Goal: Complete application form: Complete application form

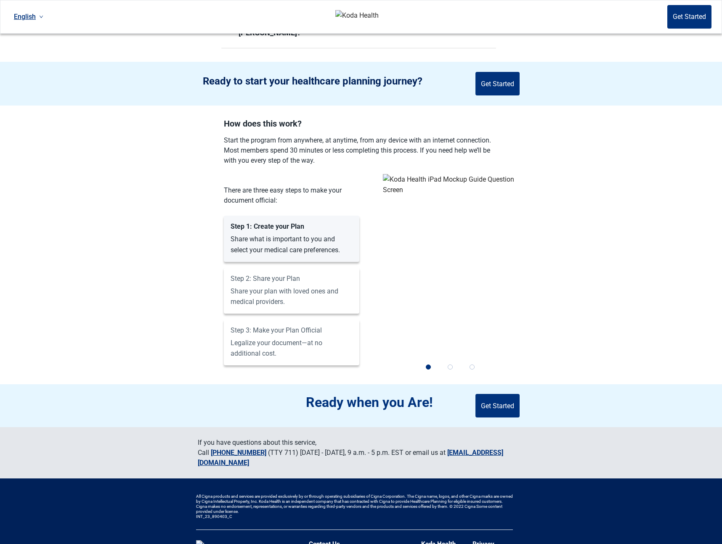
scroll to position [597, 0]
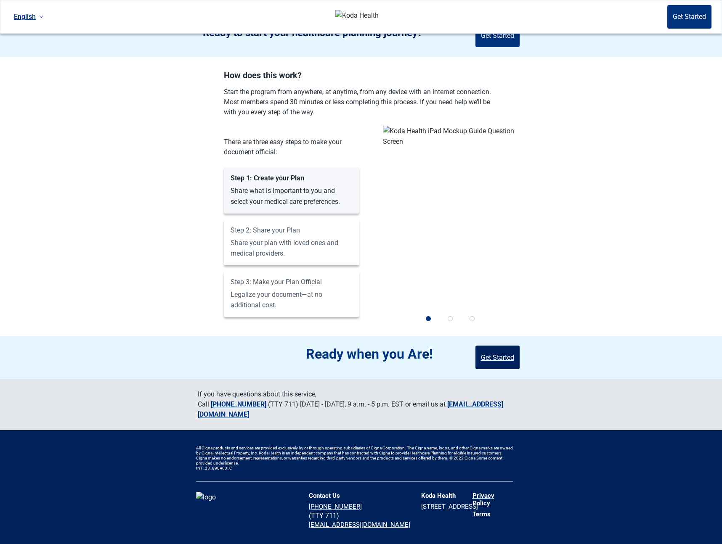
click at [507, 357] on button "Get Started" at bounding box center [497, 358] width 44 height 24
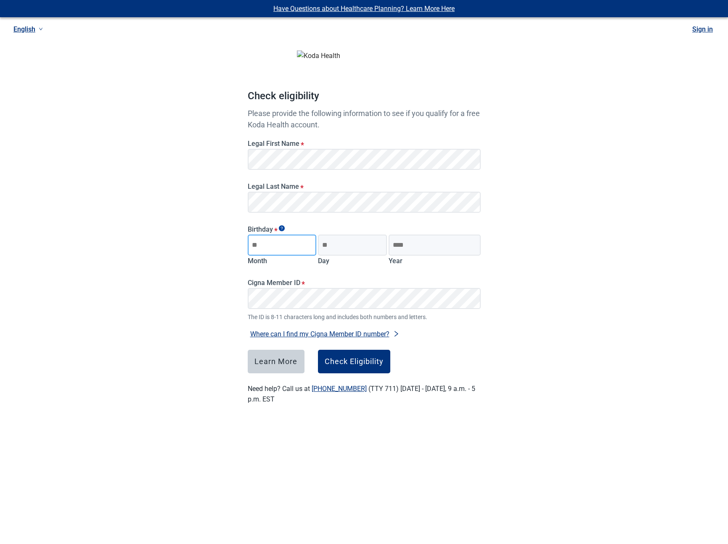
click at [282, 246] on input "Month" at bounding box center [282, 245] width 69 height 21
click at [315, 247] on input "Month" at bounding box center [282, 245] width 69 height 21
click at [329, 246] on input "Day" at bounding box center [352, 245] width 69 height 21
click at [393, 238] on input "Year" at bounding box center [435, 245] width 92 height 21
